Goal: Use online tool/utility: Utilize a website feature to perform a specific function

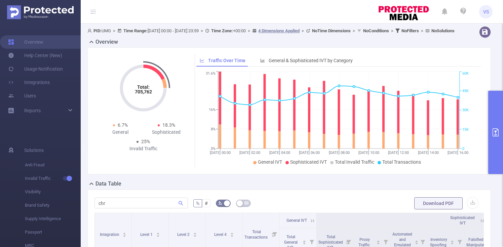
click at [492, 111] on button "primary" at bounding box center [495, 132] width 15 height 83
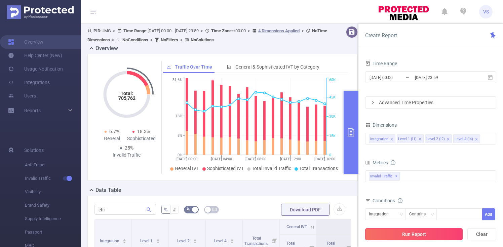
click at [394, 237] on button "Run Report" at bounding box center [413, 234] width 97 height 12
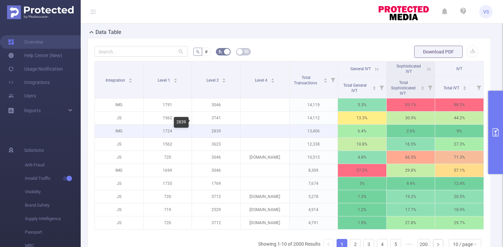
scroll to position [140, 0]
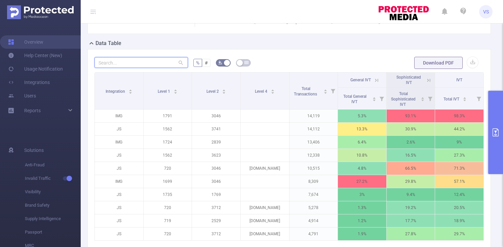
click at [162, 68] on input "text" at bounding box center [140, 62] width 93 height 11
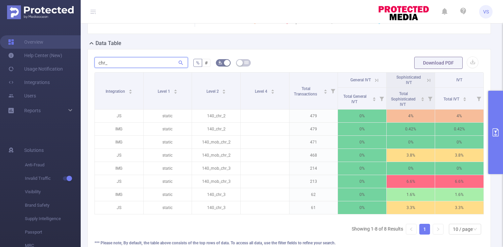
type input "chr_"
click at [495, 140] on button "primary" at bounding box center [495, 132] width 15 height 83
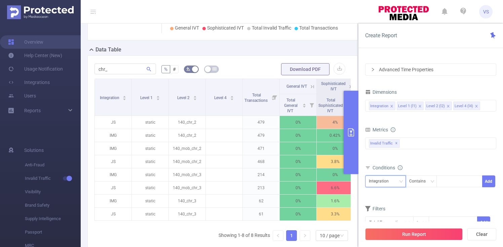
click at [394, 182] on div "Integration" at bounding box center [385, 181] width 33 height 11
click at [387, 213] on li "Level 2 (l2)" at bounding box center [385, 216] width 41 height 11
click at [461, 180] on div at bounding box center [459, 181] width 39 height 11
paste input "chr_"
type input "chr_"
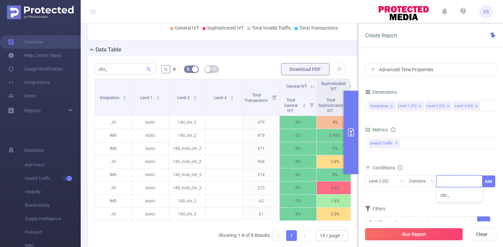
click at [401, 229] on button "Run Report" at bounding box center [413, 234] width 97 height 12
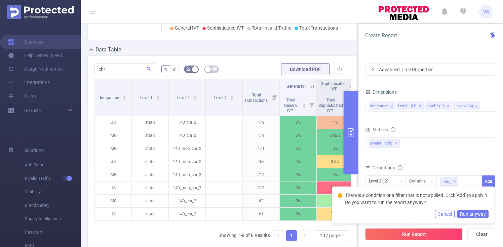
click at [475, 214] on button "Run anyway" at bounding box center [472, 214] width 31 height 8
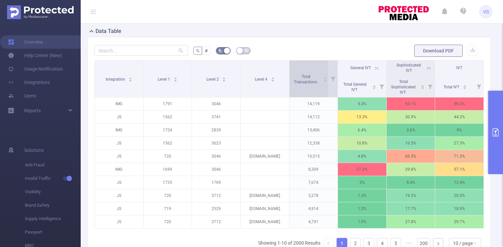
scroll to position [206, 0]
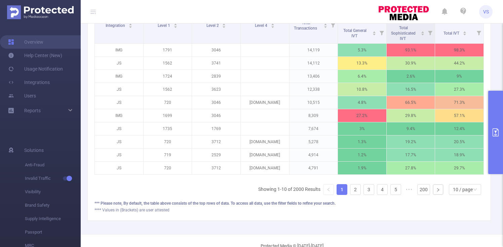
click at [494, 146] on button "primary" at bounding box center [495, 132] width 15 height 83
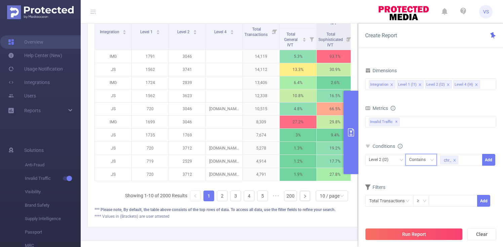
click at [432, 161] on icon "icon: down" at bounding box center [432, 160] width 4 height 4
click at [464, 182] on form "Dimensions Integration Level 1 (l1) Level 2 (l2) Level 4 (l4) Metrics Total Gen…" at bounding box center [430, 141] width 131 height 150
click at [454, 160] on icon "icon: close" at bounding box center [454, 160] width 3 height 3
click at [407, 201] on icon "icon: close-circle" at bounding box center [407, 201] width 4 height 4
click at [407, 200] on icon "icon: down" at bounding box center [407, 201] width 4 height 4
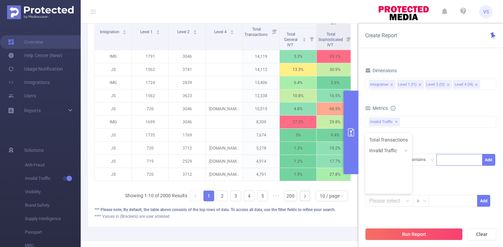
click at [429, 182] on div "Filters" at bounding box center [430, 187] width 131 height 11
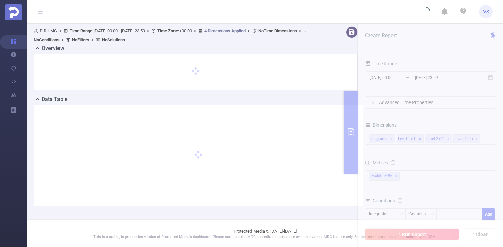
scroll to position [1, 0]
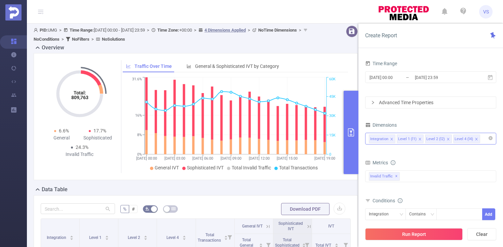
click at [481, 139] on input at bounding box center [482, 138] width 3 height 9
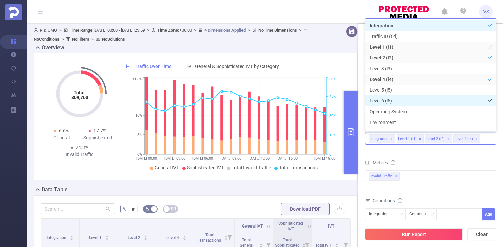
scroll to position [7, 0]
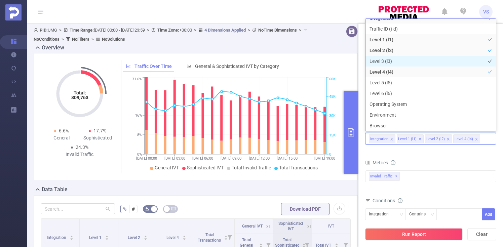
click at [397, 62] on li "Level 3 (l3)" at bounding box center [430, 61] width 130 height 11
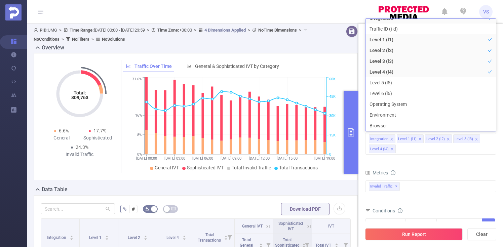
click at [427, 172] on div "Metrics" at bounding box center [430, 173] width 131 height 11
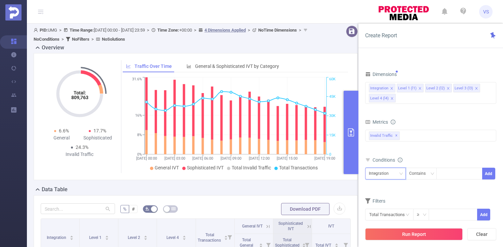
click at [400, 175] on icon "icon: down" at bounding box center [401, 174] width 4 height 4
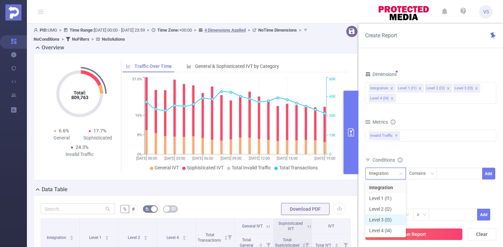
click at [390, 216] on li "Level 3 (l3)" at bounding box center [385, 219] width 41 height 11
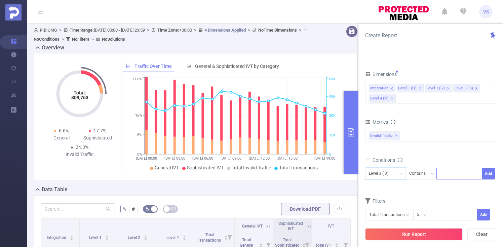
click at [454, 174] on div at bounding box center [459, 173] width 39 height 11
type input "mrt"
click at [447, 186] on li "mrt" at bounding box center [459, 187] width 46 height 11
click at [487, 175] on button "Add" at bounding box center [488, 174] width 13 height 12
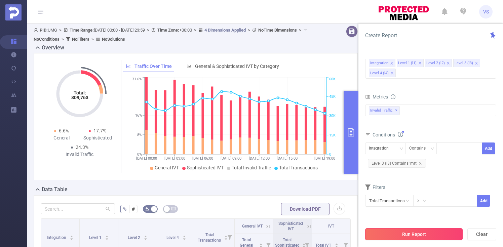
click at [405, 229] on button "Run Report" at bounding box center [413, 234] width 97 height 12
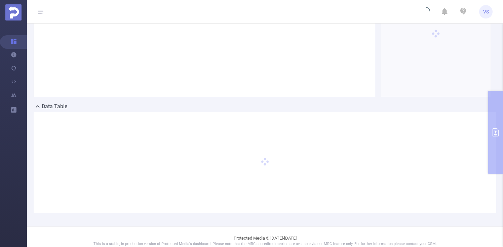
scroll to position [91, 0]
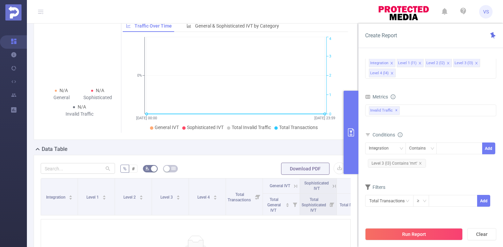
scroll to position [43, 0]
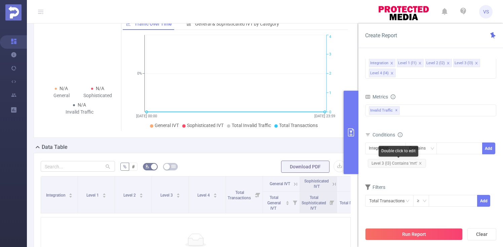
click at [421, 164] on span "Level 3 (l3) Contains 'mrt'" at bounding box center [397, 163] width 58 height 9
click at [421, 163] on icon "icon: close" at bounding box center [419, 163] width 3 height 3
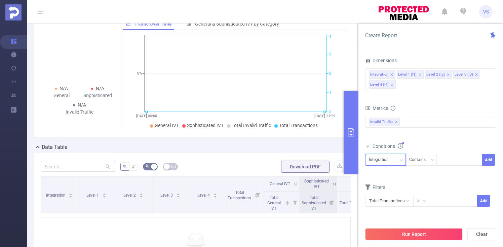
click at [393, 158] on div "Integration" at bounding box center [385, 159] width 33 height 11
click at [383, 196] on li "Level 2 (l2)" at bounding box center [385, 195] width 41 height 11
click at [448, 161] on div at bounding box center [459, 159] width 39 height 11
type input "chr_"
click at [473, 175] on li "chr_" at bounding box center [459, 173] width 46 height 11
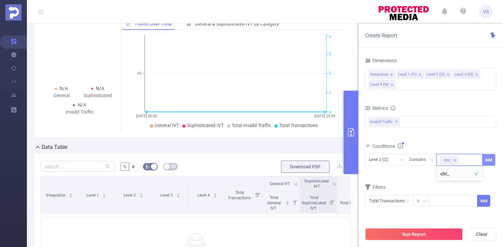
click at [490, 160] on button "Add" at bounding box center [488, 160] width 13 height 12
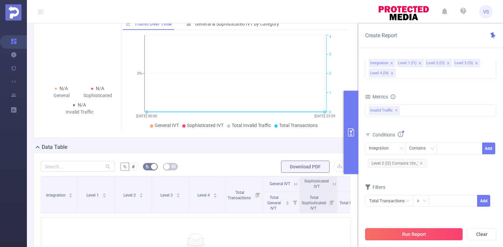
click at [414, 231] on button "Run Report" at bounding box center [413, 234] width 97 height 12
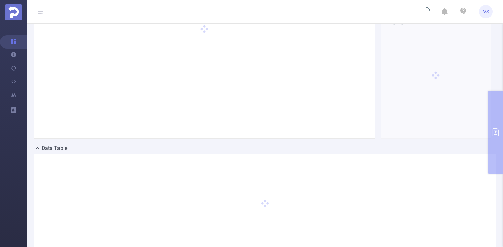
scroll to position [91, 0]
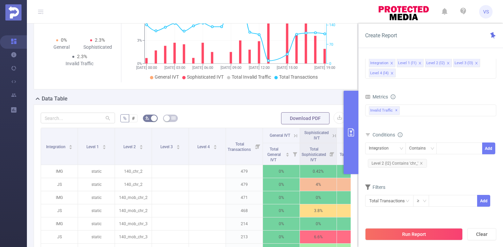
click at [347, 141] on button "primary" at bounding box center [350, 132] width 15 height 83
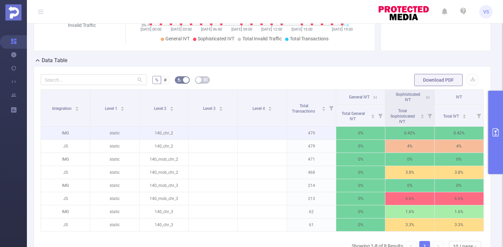
scroll to position [145, 0]
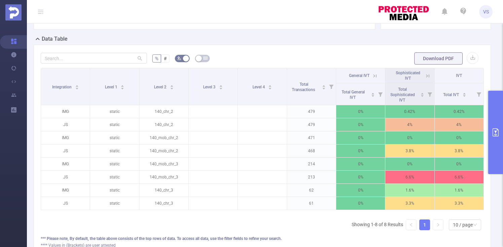
click at [500, 151] on button "primary" at bounding box center [495, 132] width 15 height 83
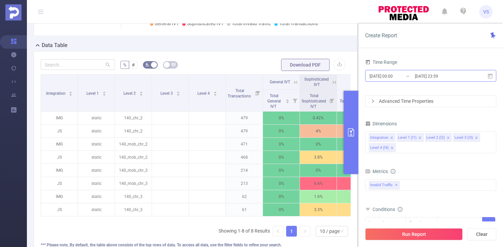
click at [430, 78] on input "[DATE] 23:59" at bounding box center [441, 76] width 54 height 9
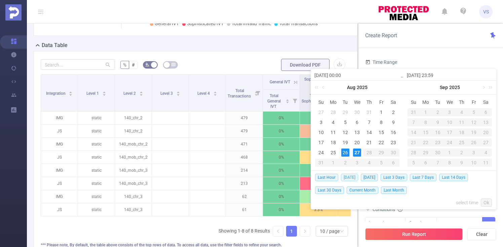
click at [350, 176] on span "Today" at bounding box center [349, 177] width 17 height 7
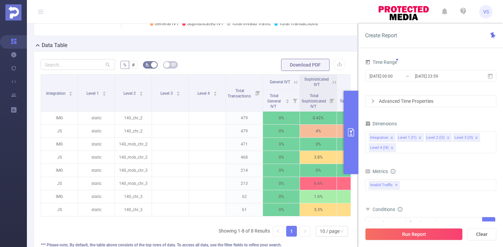
click at [350, 177] on p "6.6%" at bounding box center [355, 183] width 37 height 13
click at [408, 234] on button "Run Report" at bounding box center [413, 234] width 97 height 12
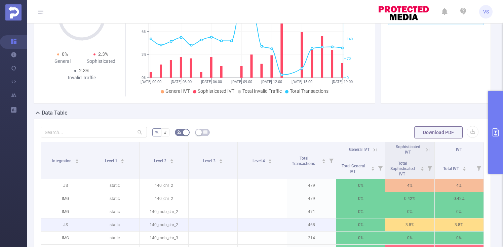
scroll to position [0, 0]
